Goal: Check status: Check status

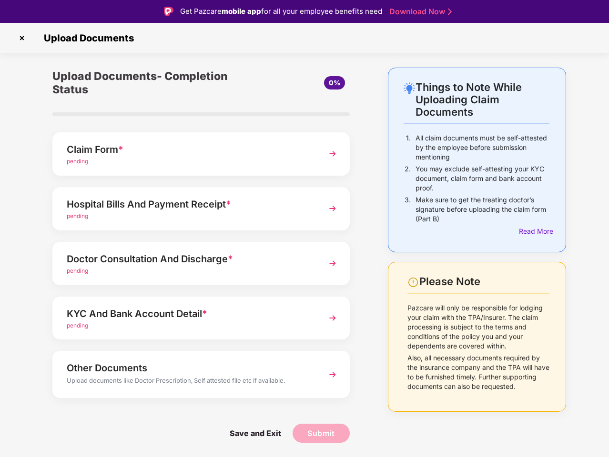
click at [22, 38] on img at bounding box center [21, 37] width 15 height 15
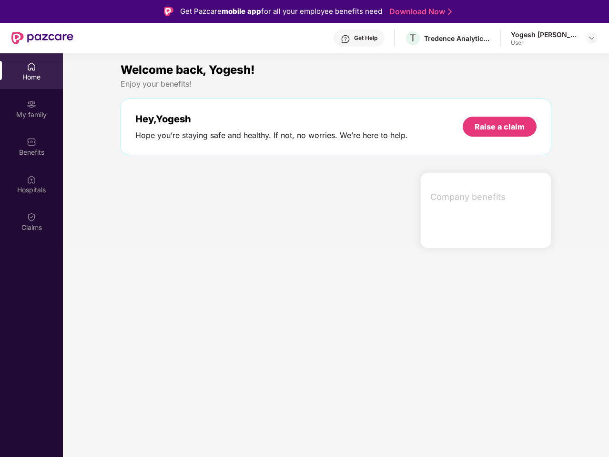
click at [201, 154] on div "Hey, [PERSON_NAME] Hope you’re staying safe and healthy. If not, no worries. We…" at bounding box center [336, 127] width 431 height 57
click at [201, 209] on div at bounding box center [267, 210] width 300 height 76
click at [201, 263] on section "Welcome back, Yogesh! Enjoy your benefits! Hey, [PERSON_NAME] Hope you’re stayi…" at bounding box center [336, 281] width 546 height 457
click at [201, 318] on section "Welcome back, Yogesh! Enjoy your benefits! Hey, [PERSON_NAME] Hope you’re stayi…" at bounding box center [336, 281] width 546 height 457
click at [201, 374] on section "Welcome back, Yogesh! Enjoy your benefits! Hey, [PERSON_NAME] Hope you’re stayi…" at bounding box center [336, 281] width 546 height 457
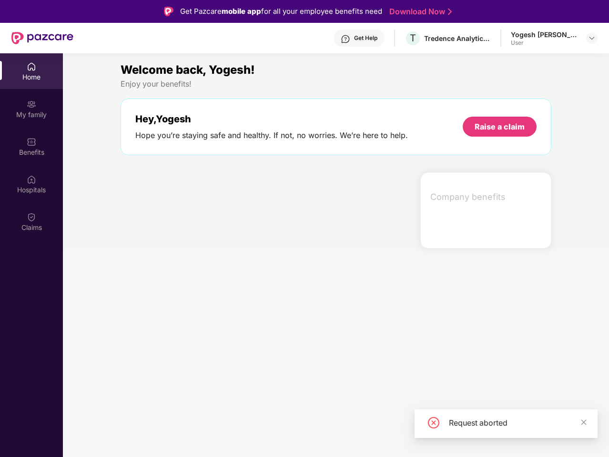
click at [255, 433] on section "Welcome back, Yogesh! Enjoy your benefits! Hey, [PERSON_NAME] Hope you’re stayi…" at bounding box center [336, 281] width 546 height 457
click at [321, 433] on section "Welcome back, Yogesh! Enjoy your benefits! Hey, [PERSON_NAME] Hope you’re stayi…" at bounding box center [336, 281] width 546 height 457
